Goal: Task Accomplishment & Management: Manage account settings

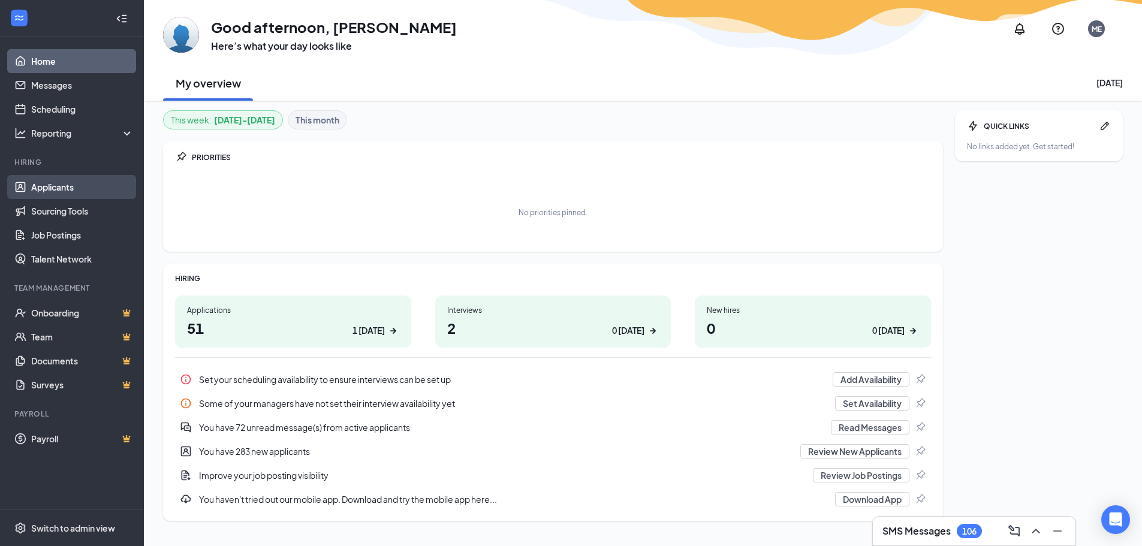
click at [52, 192] on link "Applicants" at bounding box center [82, 187] width 103 height 24
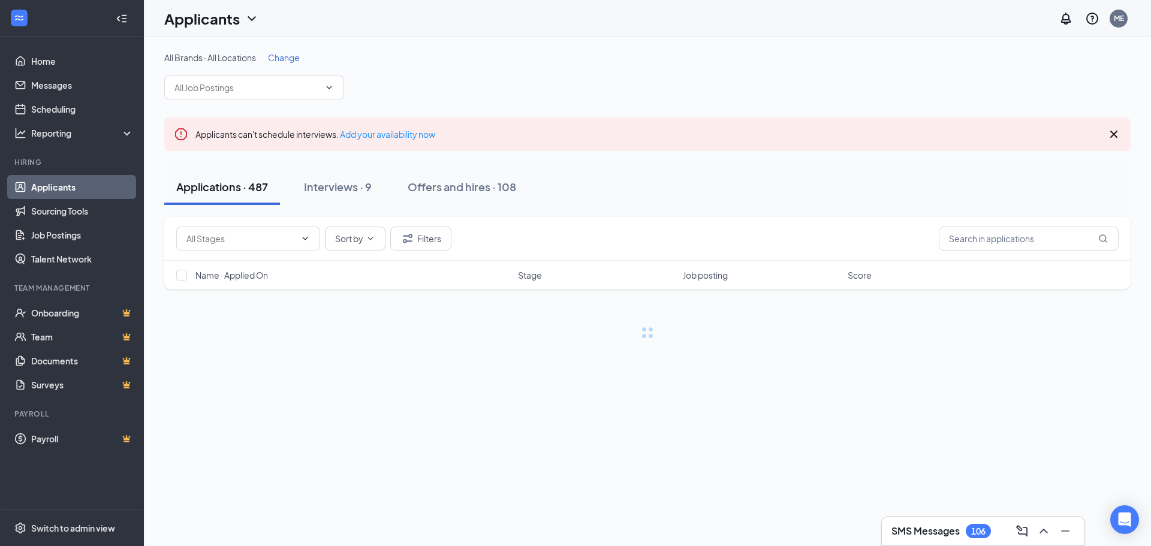
click at [285, 59] on span "Change" at bounding box center [284, 57] width 32 height 11
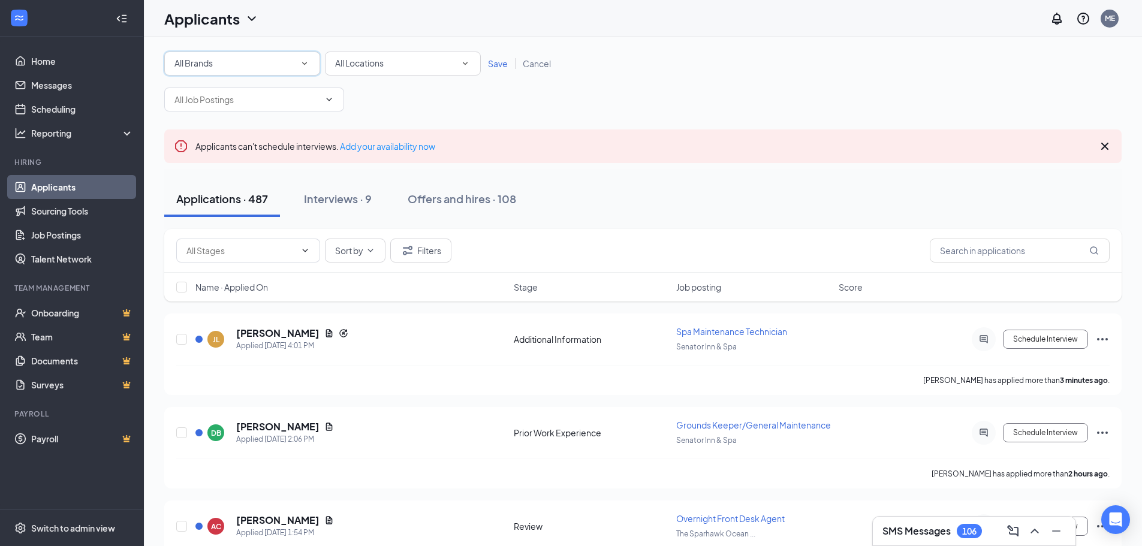
click at [308, 61] on icon "SmallChevronDown" at bounding box center [304, 63] width 11 height 11
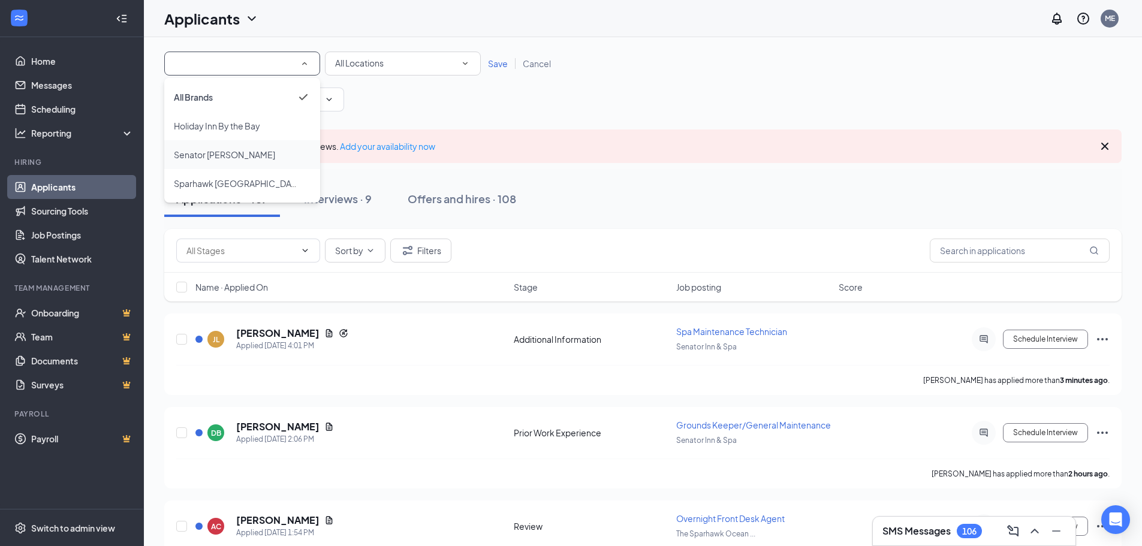
click at [200, 160] on span "Senator [PERSON_NAME]" at bounding box center [224, 155] width 101 height 14
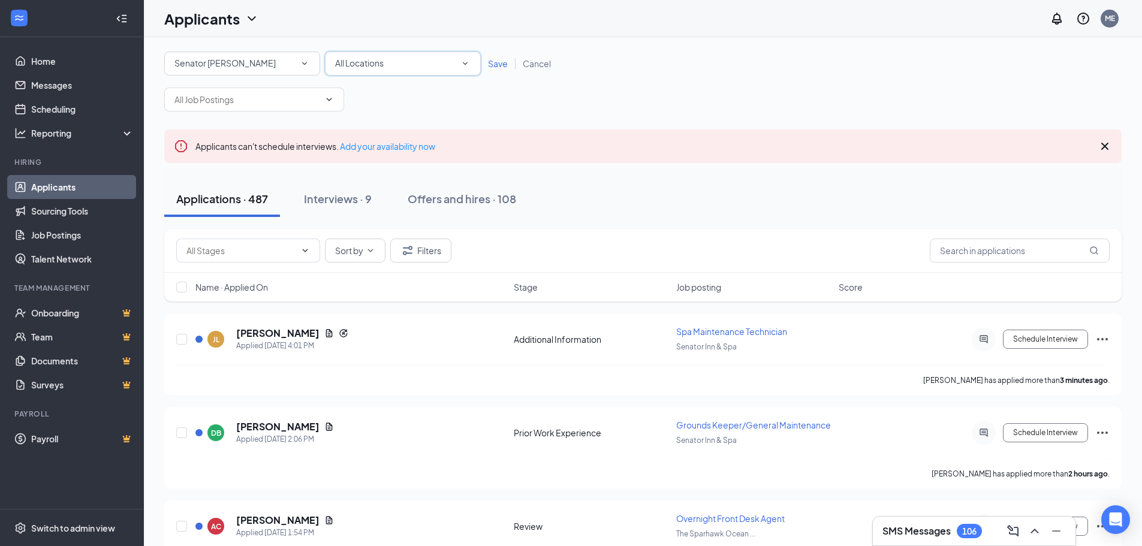
click at [459, 66] on div "All Locations" at bounding box center [403, 63] width 136 height 14
click at [351, 127] on span "Senator Inn & Spa" at bounding box center [369, 126] width 69 height 11
click at [501, 59] on span "Save" at bounding box center [498, 63] width 20 height 11
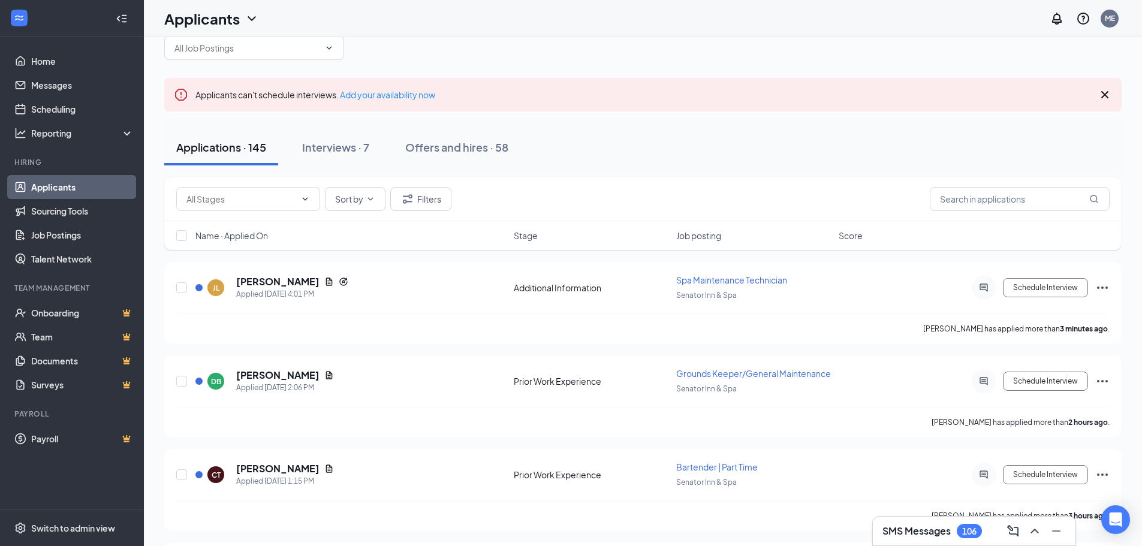
scroll to position [60, 0]
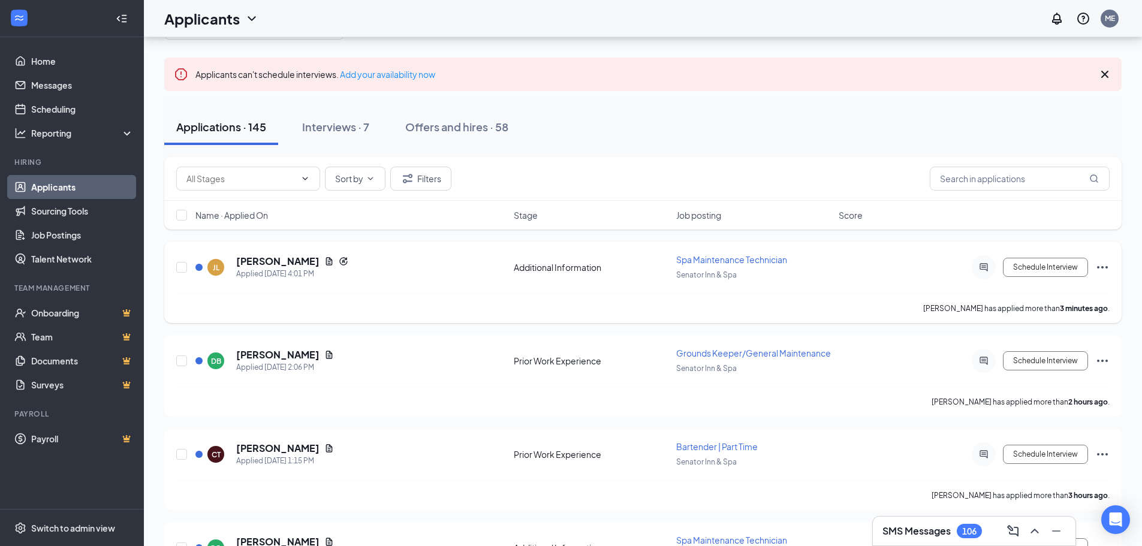
drag, startPoint x: 550, startPoint y: 293, endPoint x: 562, endPoint y: 287, distance: 13.4
click at [568, 290] on div "[PERSON_NAME] Applied [DATE] 4:01 PM Additional Information Spa Maintenance Tec…" at bounding box center [643, 274] width 934 height 40
click at [679, 151] on div "Applications · 145 Interviews · 7 Offers and hires · 58" at bounding box center [643, 127] width 958 height 60
click at [670, 168] on div "Sort by Filters" at bounding box center [643, 179] width 934 height 24
click at [673, 154] on div "Applications · 145 Interviews · 7 Offers and hires · 58" at bounding box center [643, 127] width 958 height 60
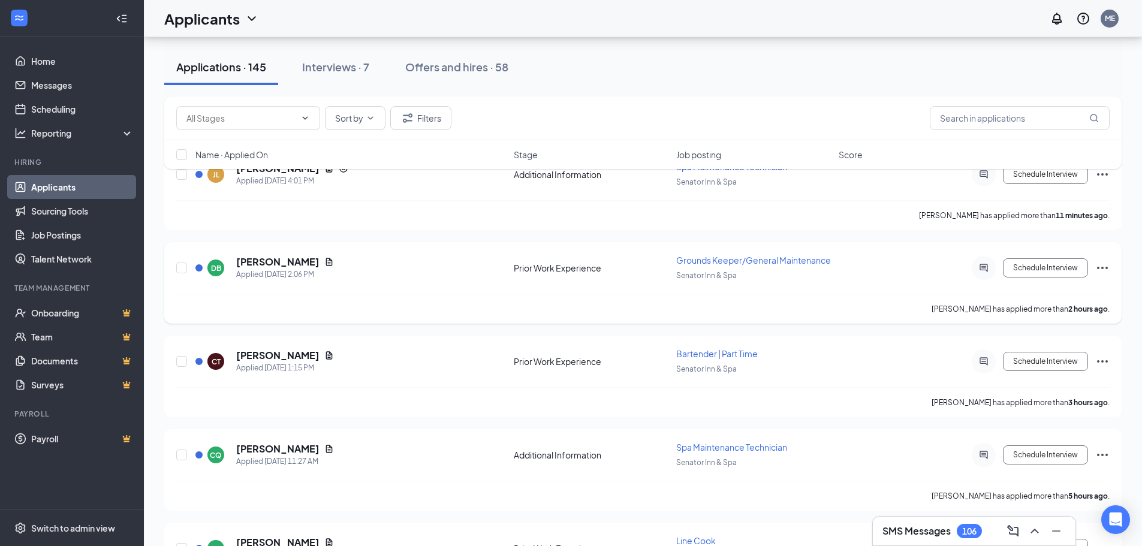
scroll to position [180, 0]
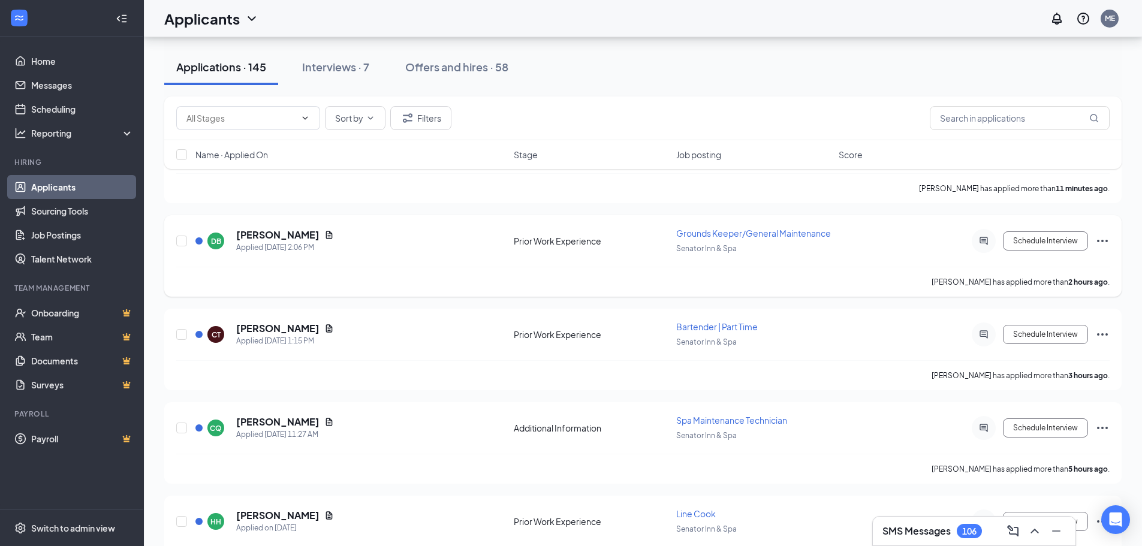
click at [773, 233] on span "Grounds Keeper/General Maintenance" at bounding box center [753, 233] width 155 height 11
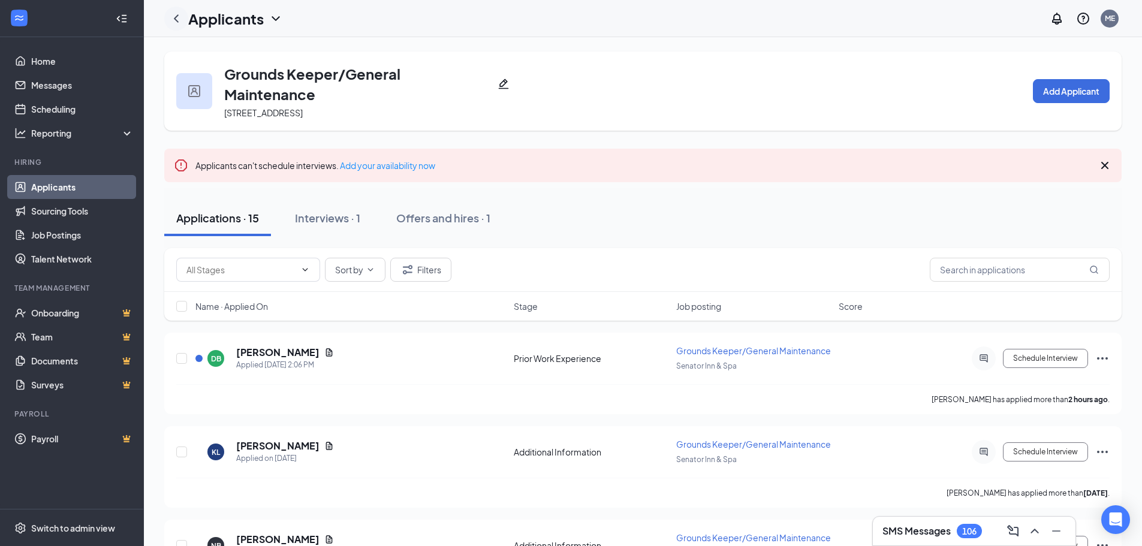
click at [177, 16] on icon "ChevronLeft" at bounding box center [176, 18] width 5 height 8
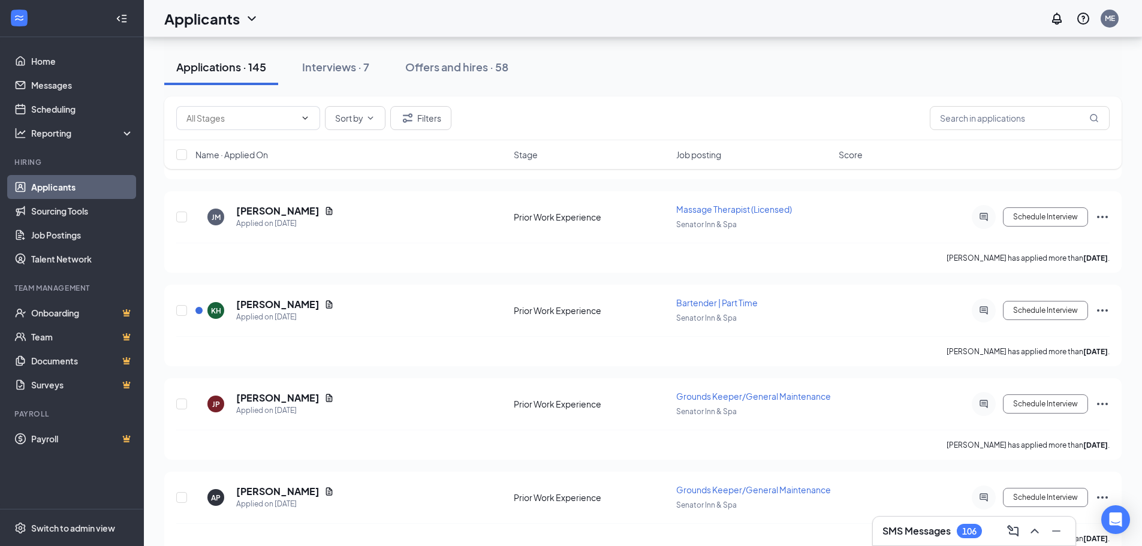
scroll to position [2938, 0]
